Goal: Find contact information: Find contact information

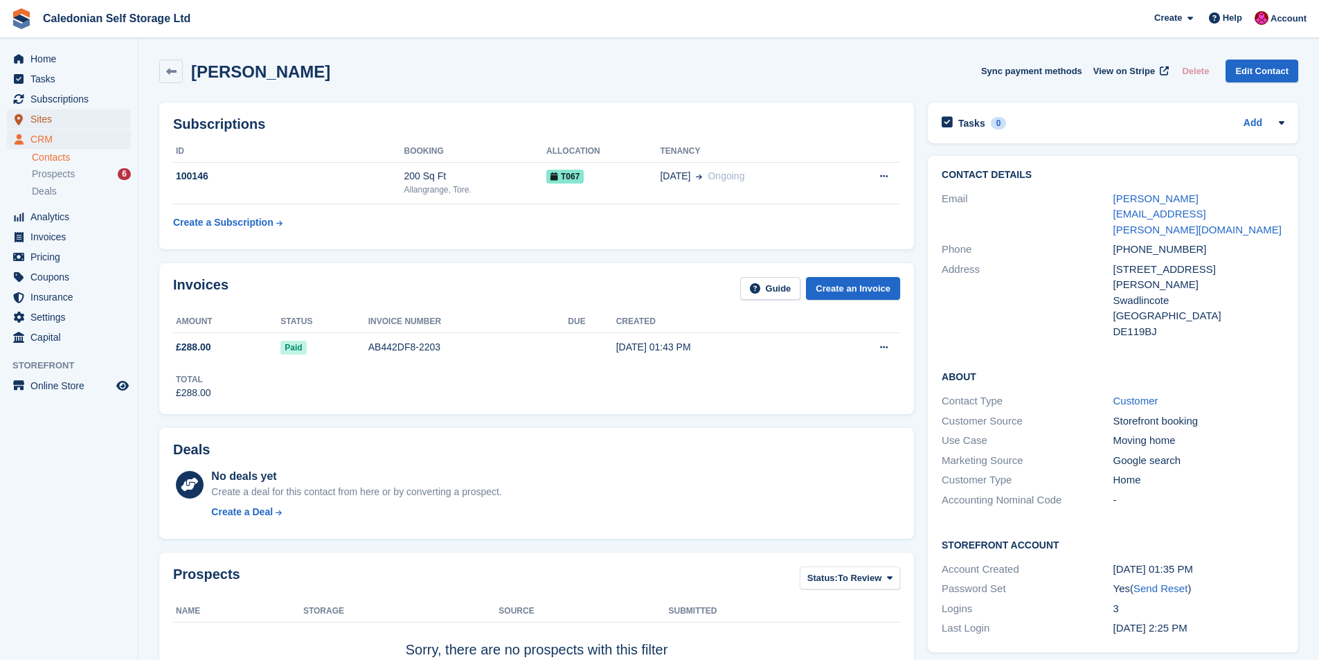
click at [39, 114] on span "Sites" at bounding box center [71, 118] width 83 height 19
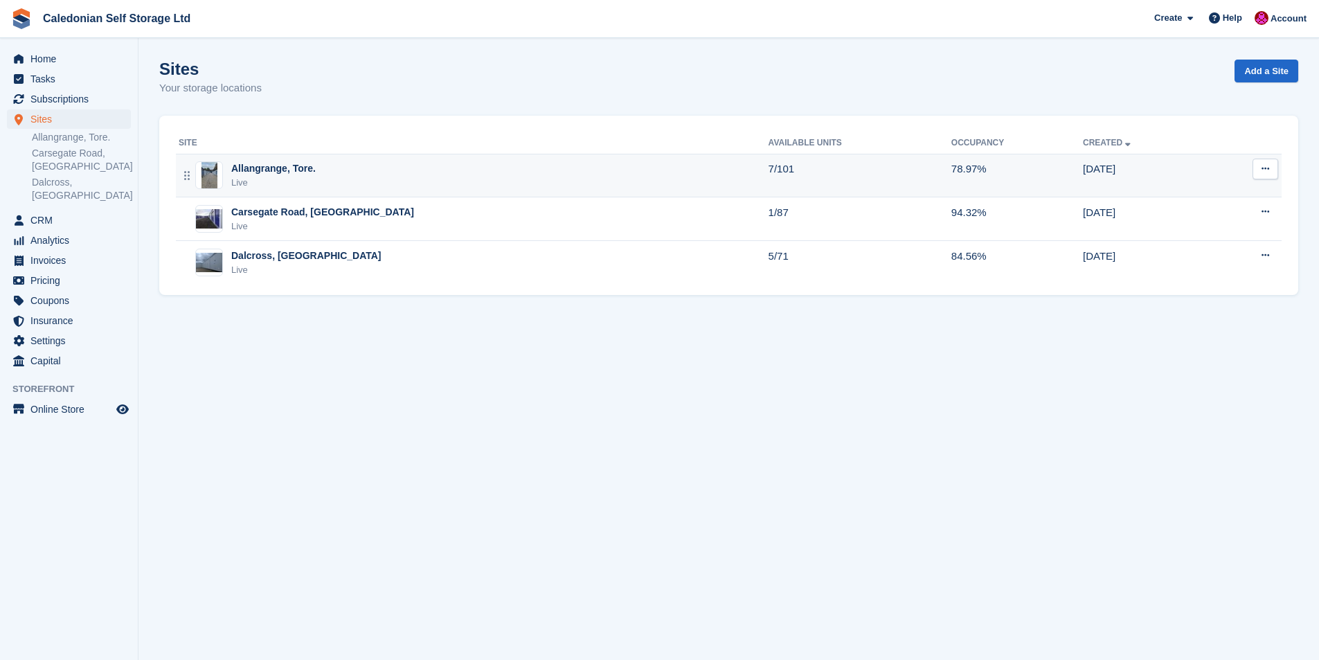
click at [249, 167] on div "Allangrange, Tore." at bounding box center [273, 168] width 84 height 15
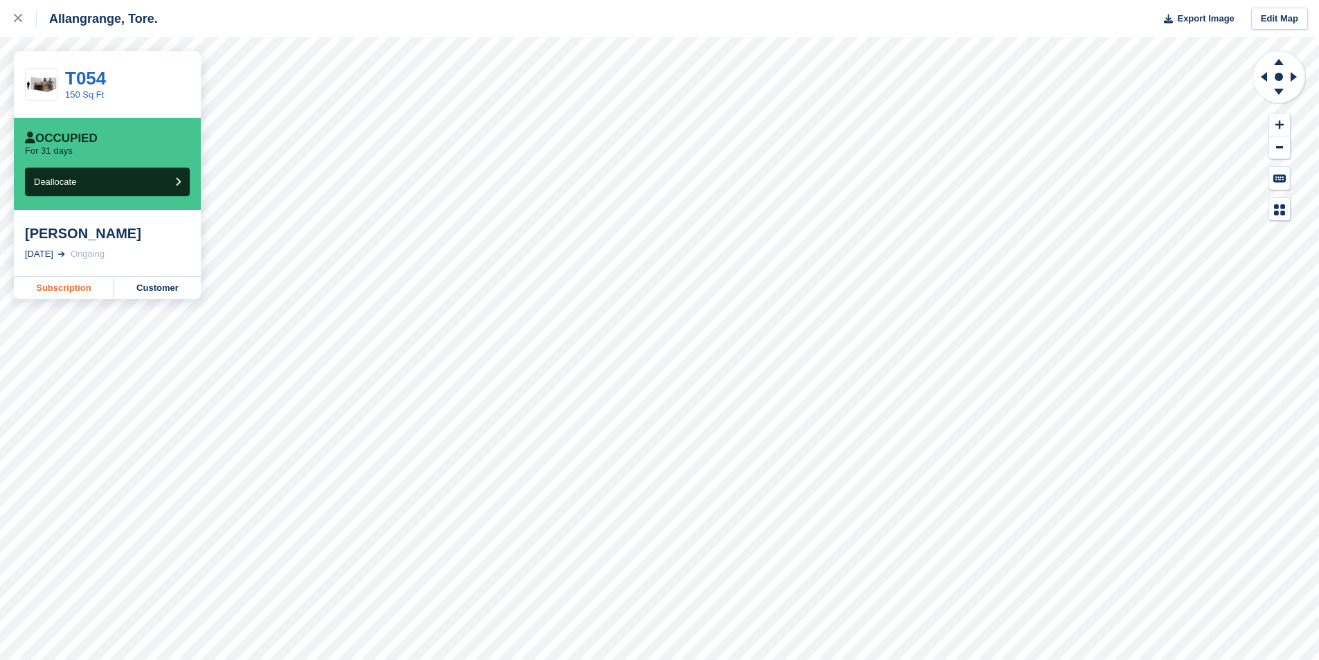
click at [49, 286] on link "Subscription" at bounding box center [64, 288] width 100 height 22
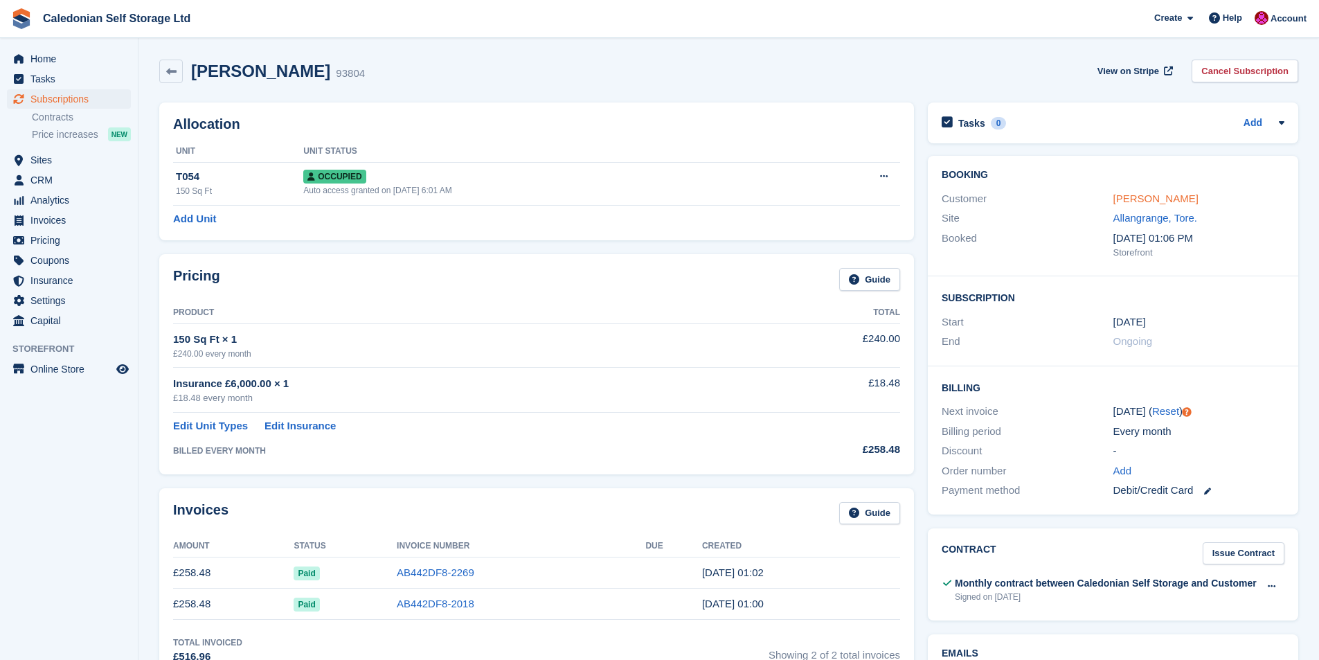
click at [1162, 197] on link "Maxwell Antliff" at bounding box center [1156, 199] width 85 height 12
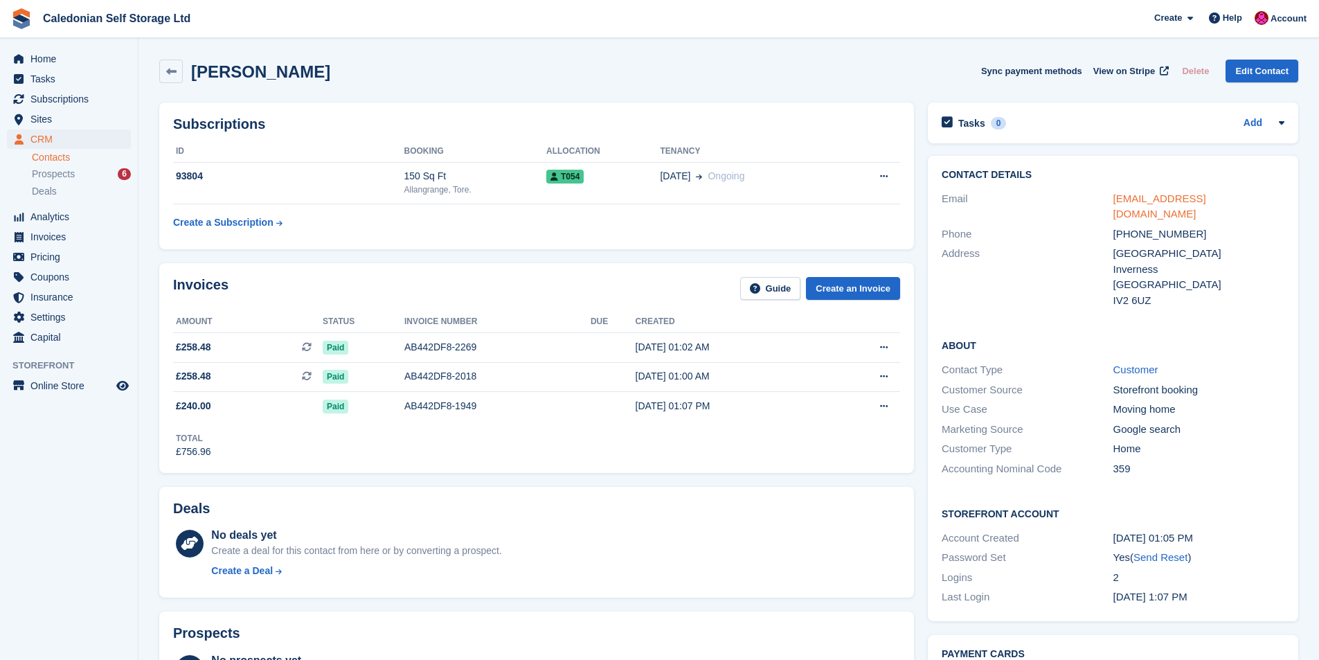
click at [1165, 199] on link "maxwellantliff@hotmail.com" at bounding box center [1160, 207] width 93 height 28
